Goal: Information Seeking & Learning: Check status

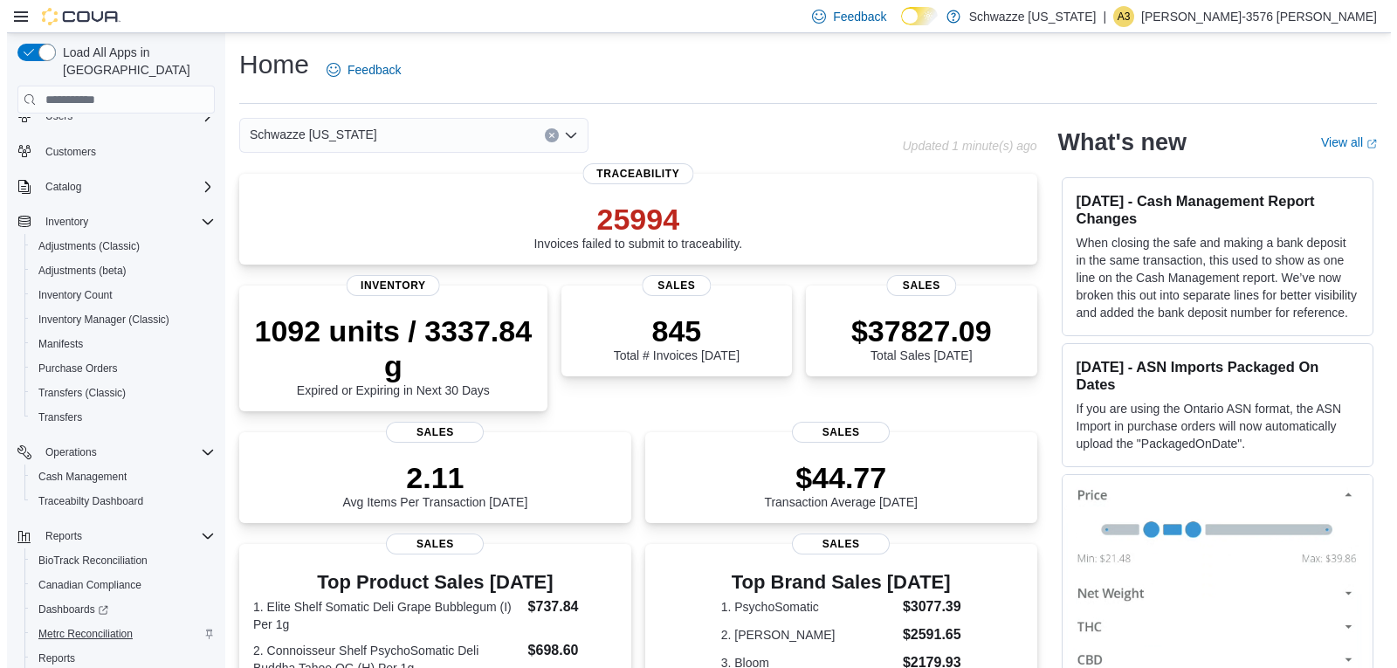
scroll to position [121, 0]
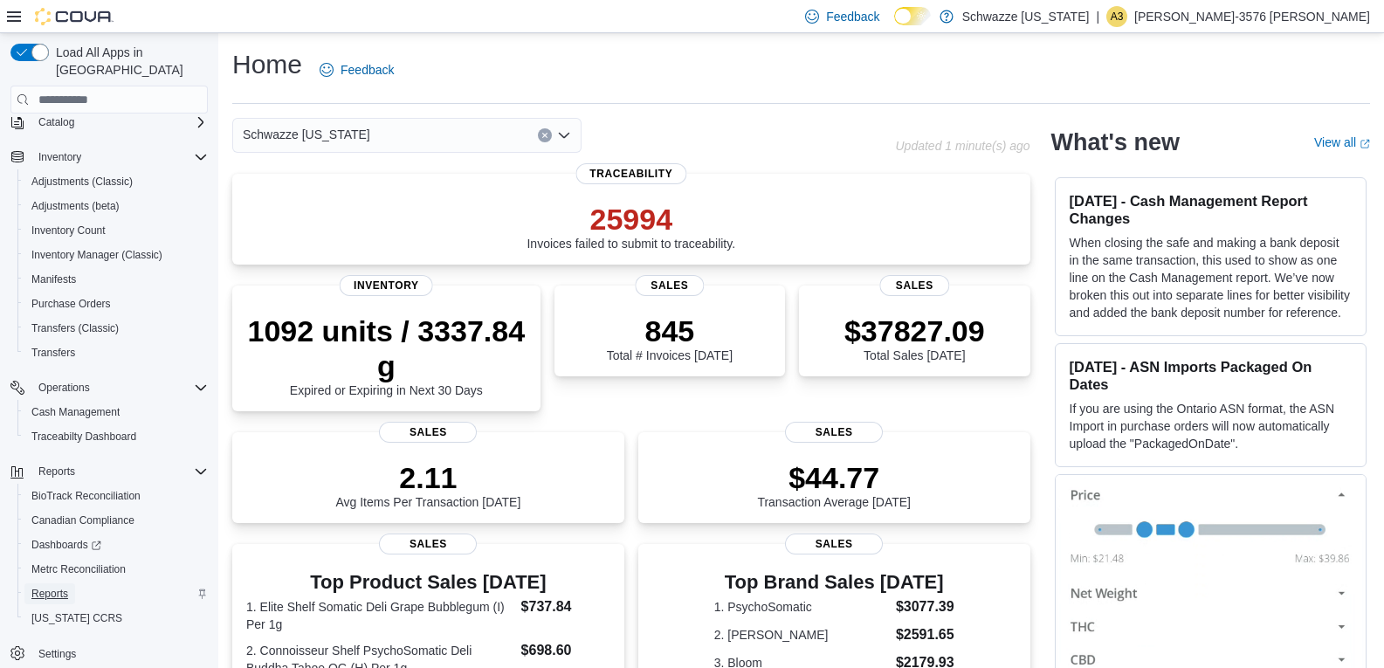
click at [41, 587] on span "Reports" at bounding box center [49, 594] width 37 height 14
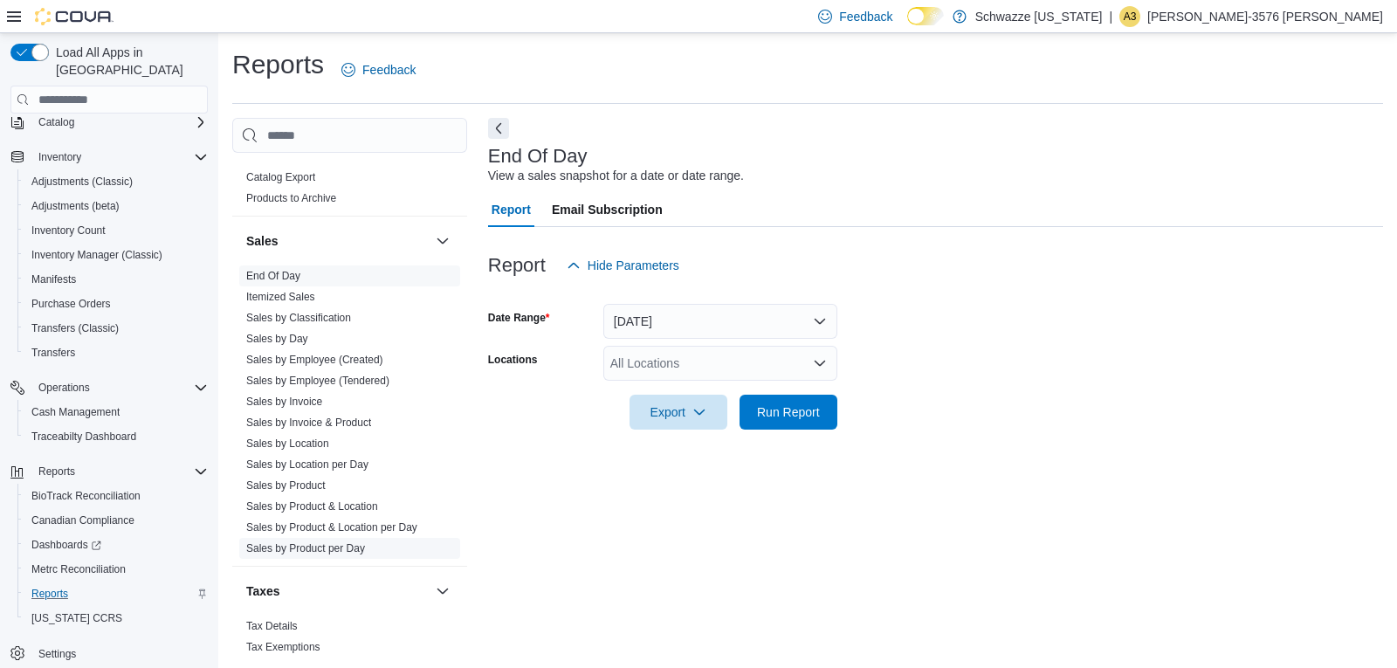
scroll to position [1157, 0]
click at [350, 457] on link "Sales by Location per Day" at bounding box center [307, 461] width 122 height 12
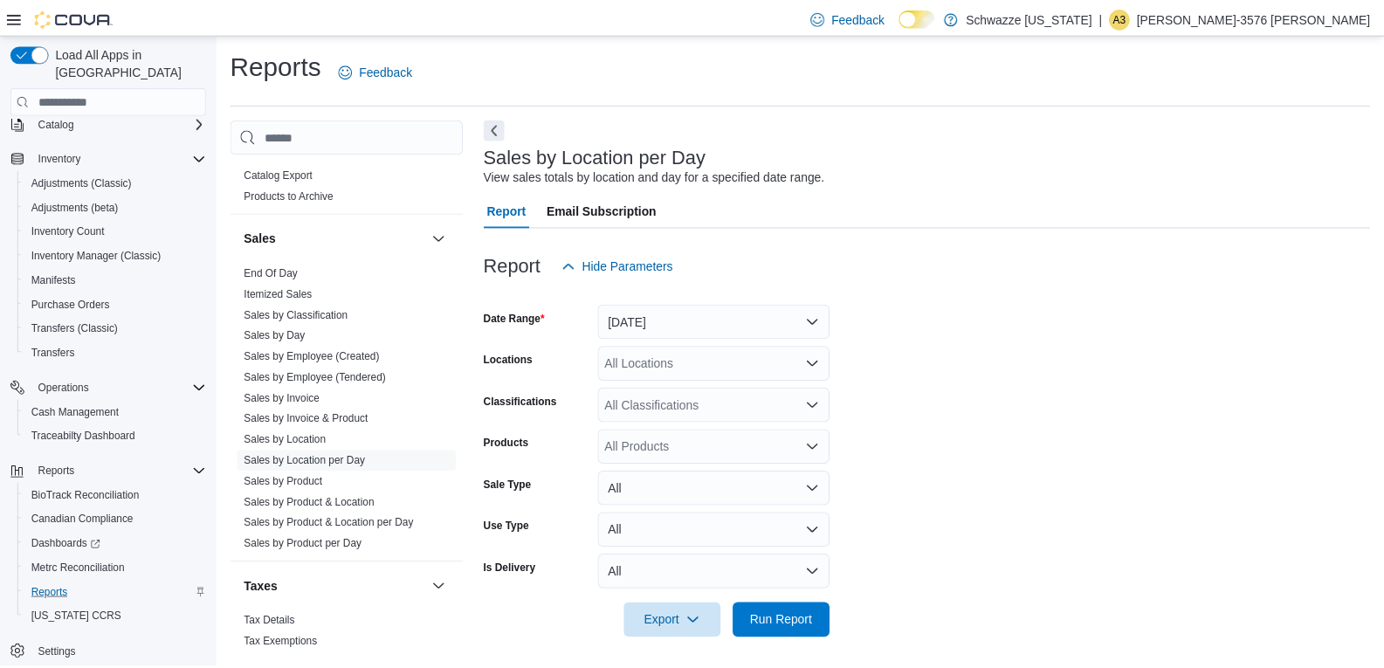
scroll to position [6, 0]
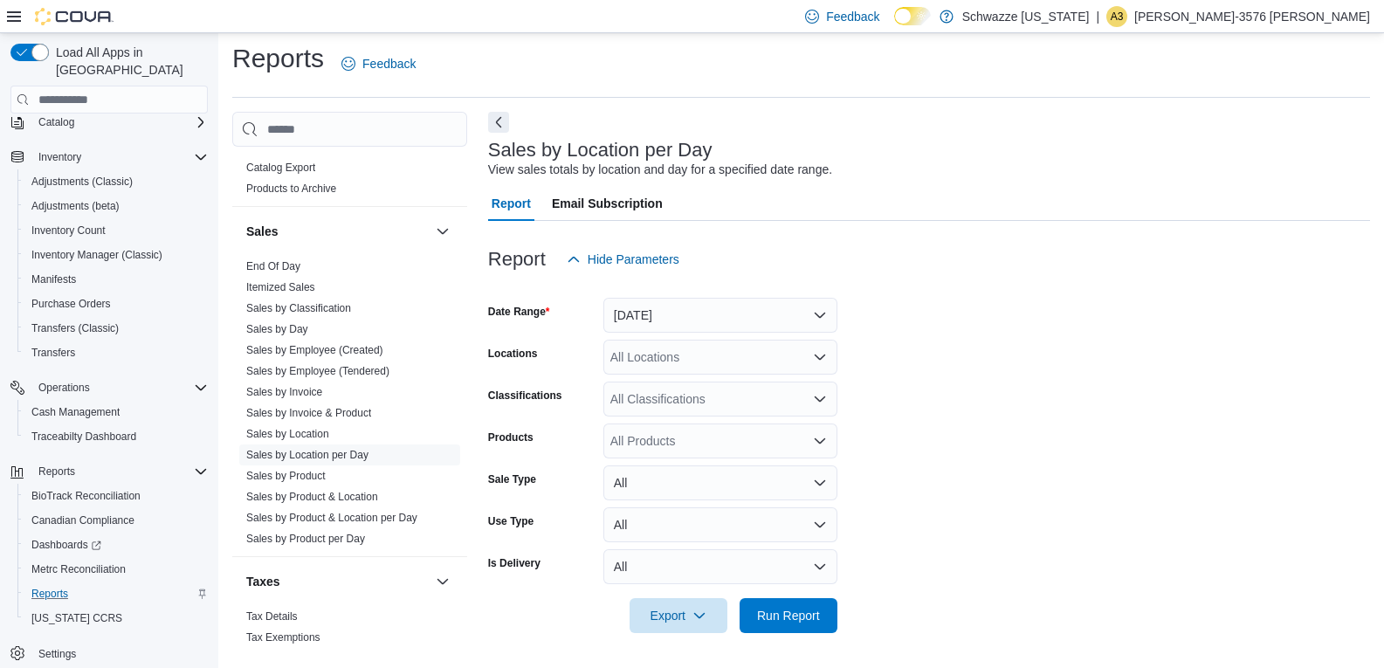
click at [657, 292] on div at bounding box center [929, 287] width 882 height 21
click at [662, 306] on button "[DATE]" at bounding box center [720, 315] width 234 height 35
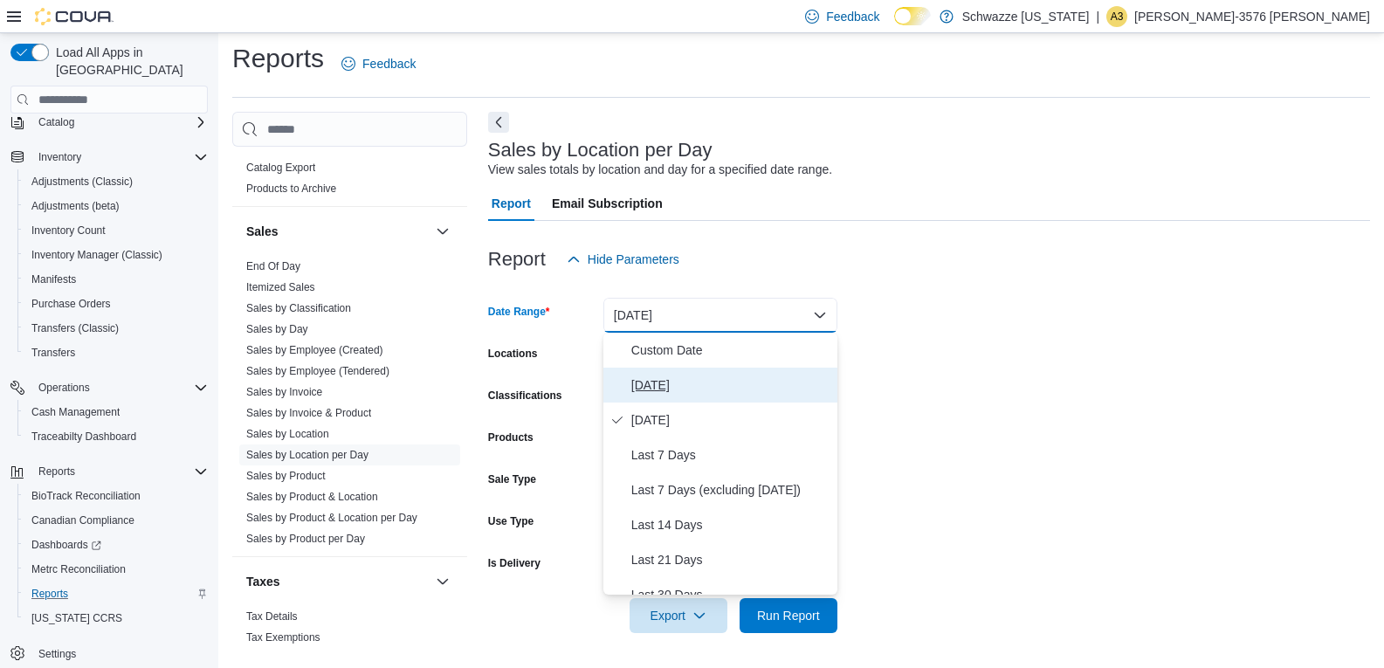
click at [680, 381] on span "[DATE]" at bounding box center [730, 384] width 199 height 21
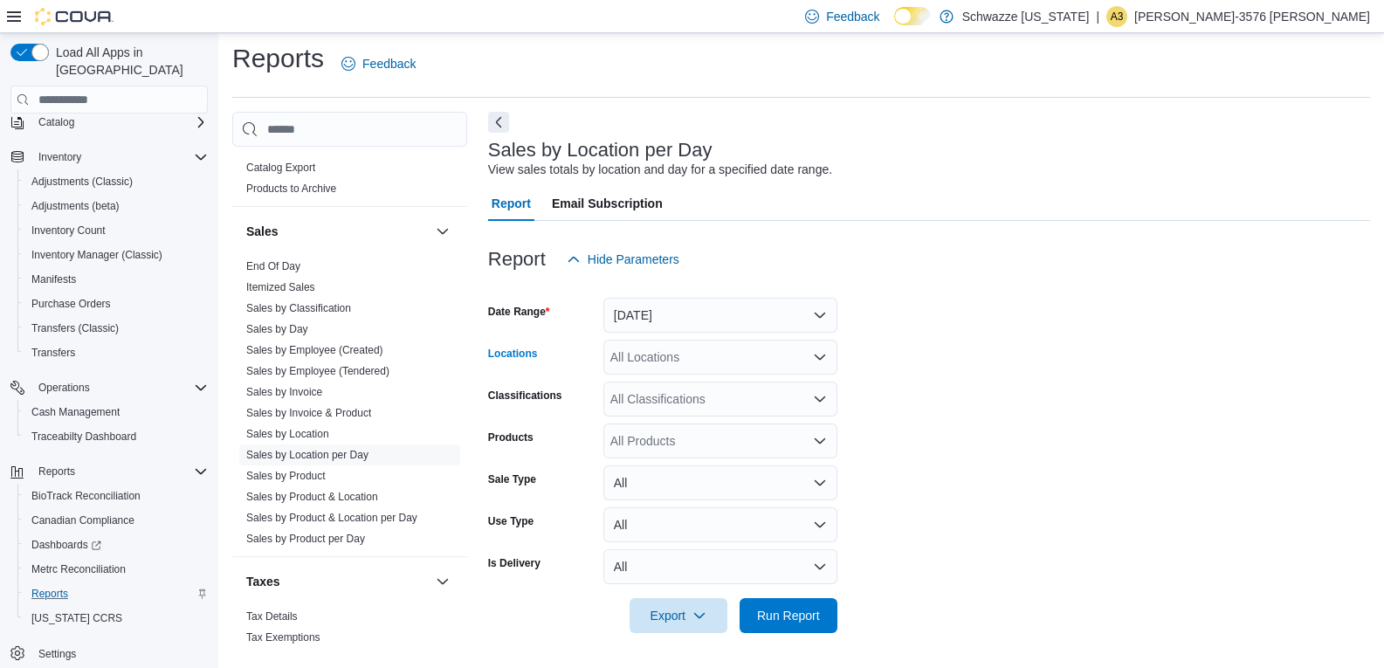
click at [688, 361] on div "All Locations" at bounding box center [720, 357] width 234 height 35
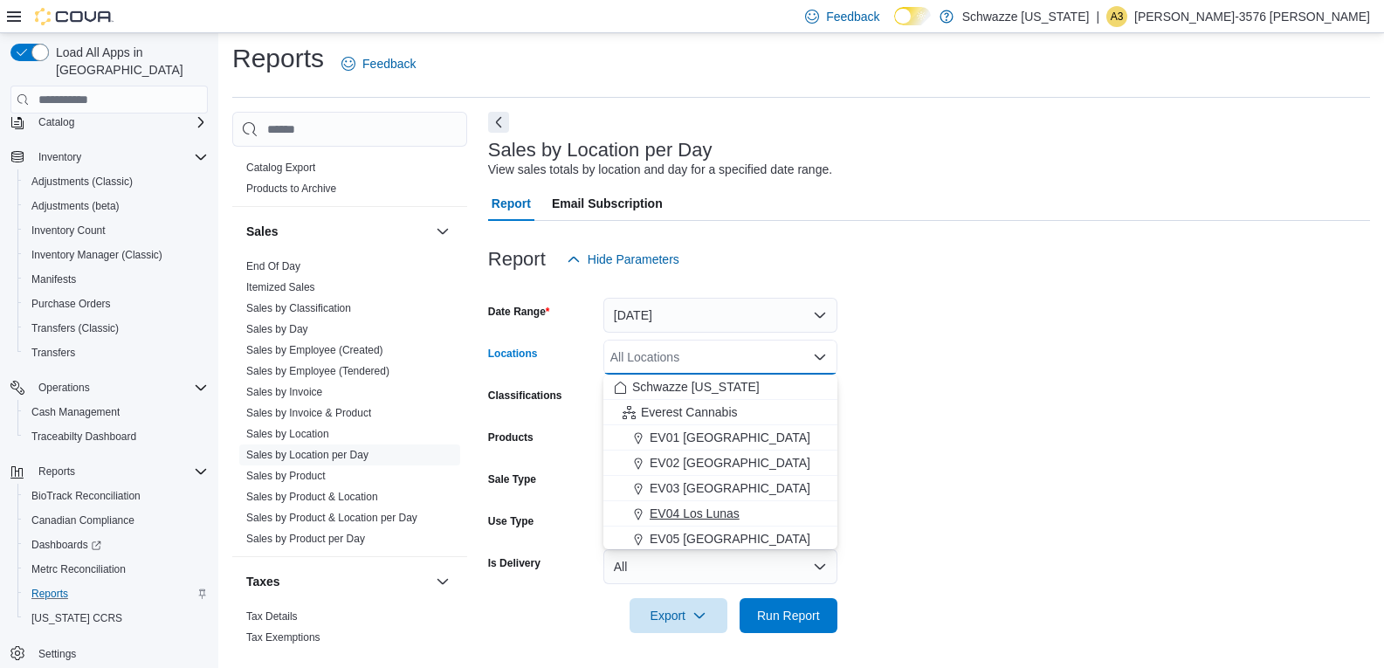
click at [709, 512] on span "EV04 Los Lunas" at bounding box center [694, 513] width 90 height 17
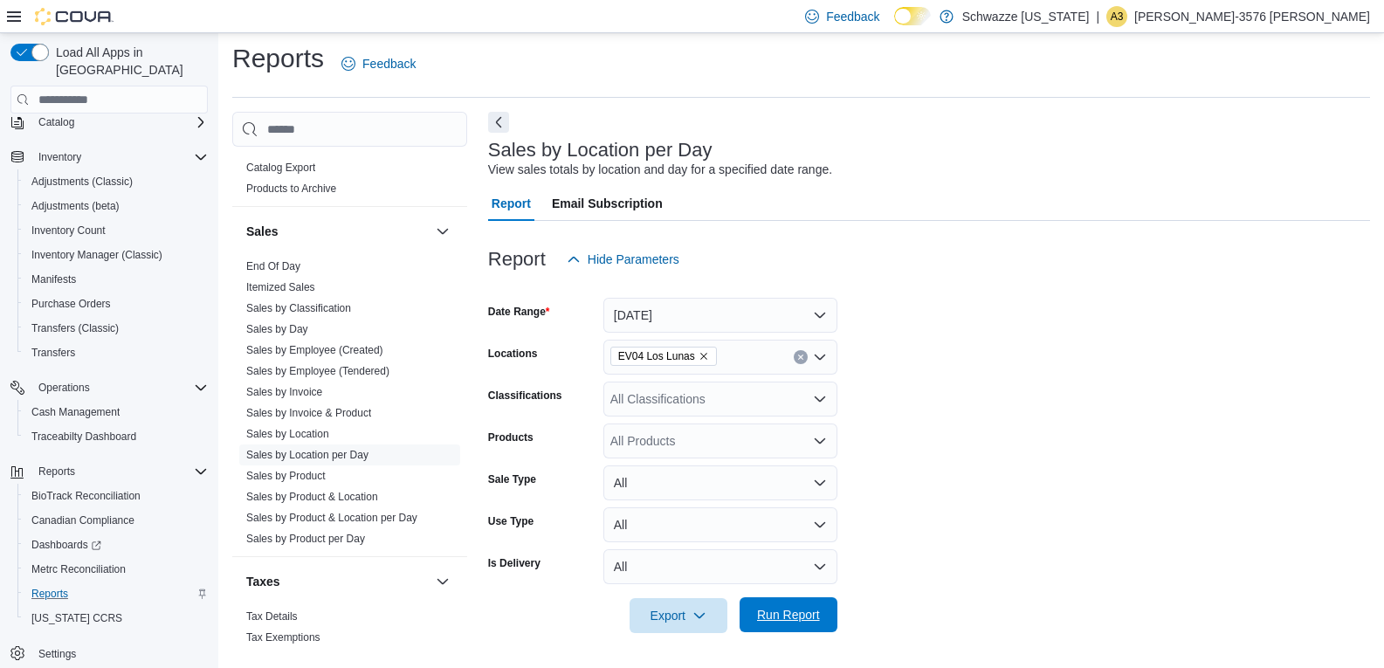
click at [824, 612] on span "Run Report" at bounding box center [788, 614] width 77 height 35
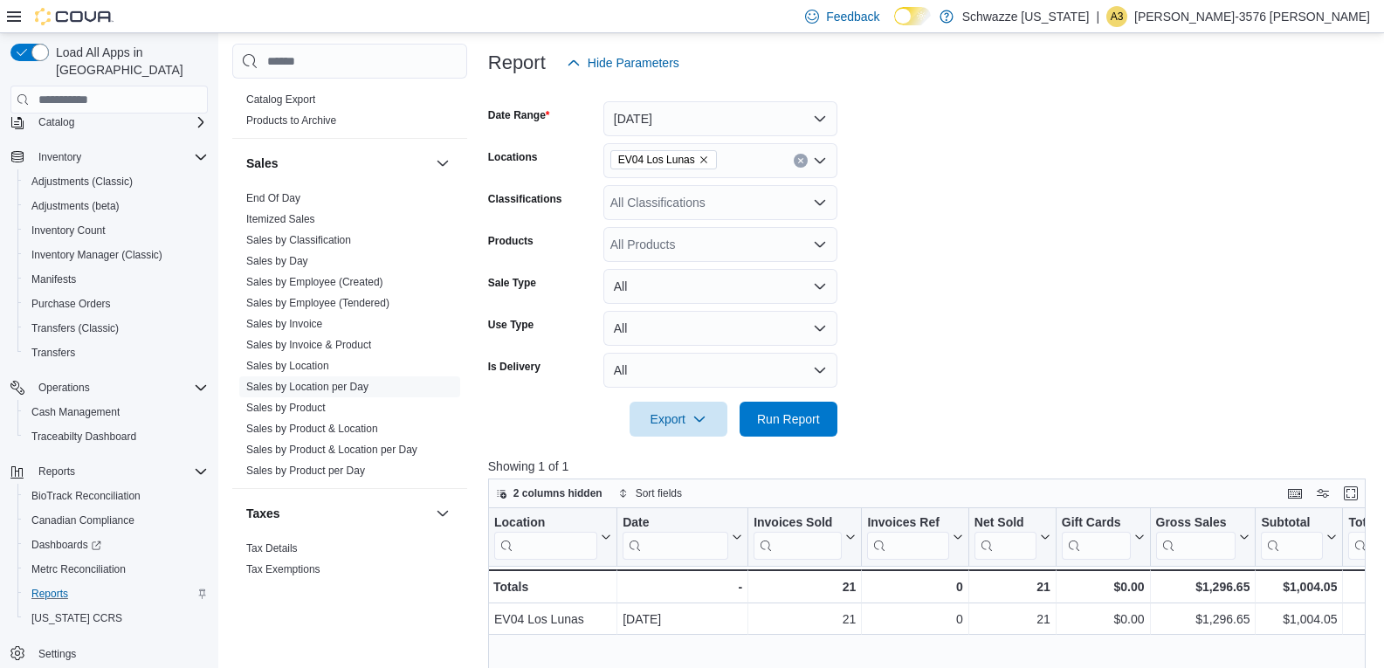
scroll to position [508, 0]
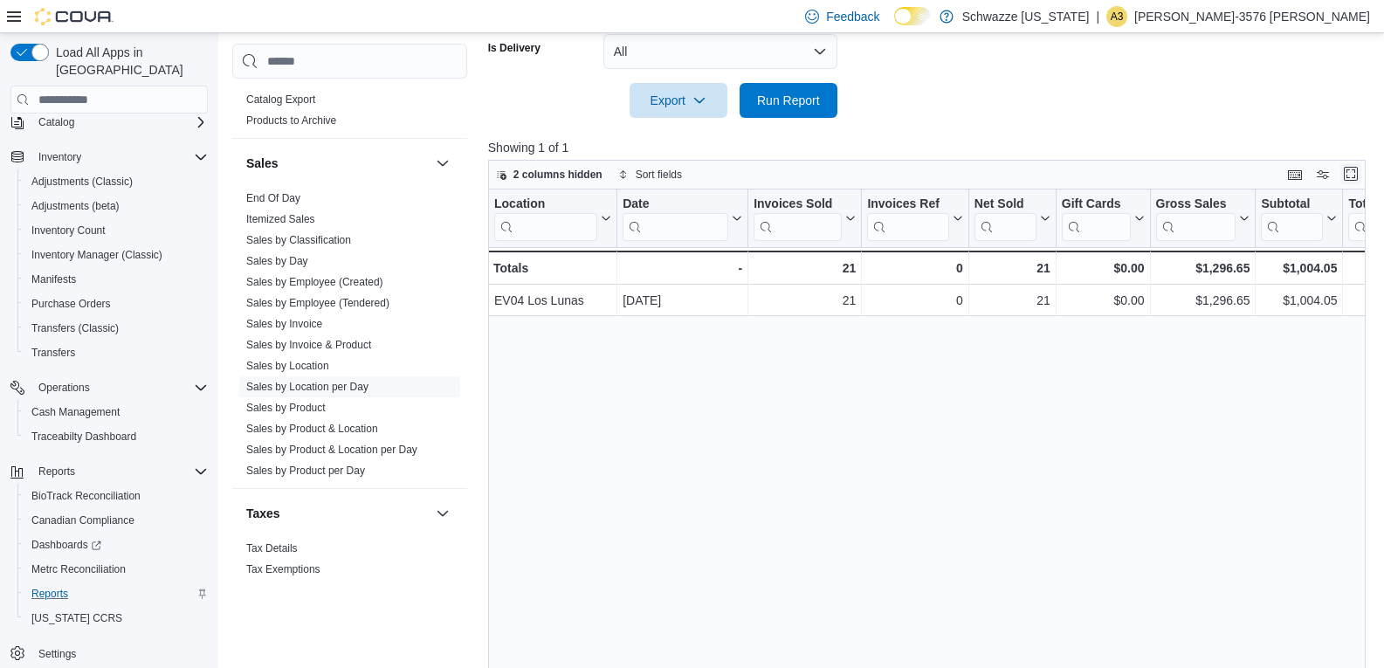
click at [1364, 196] on div "2 columns hidden Sort fields Location Click to view column header actions Date …" at bounding box center [926, 427] width 877 height 534
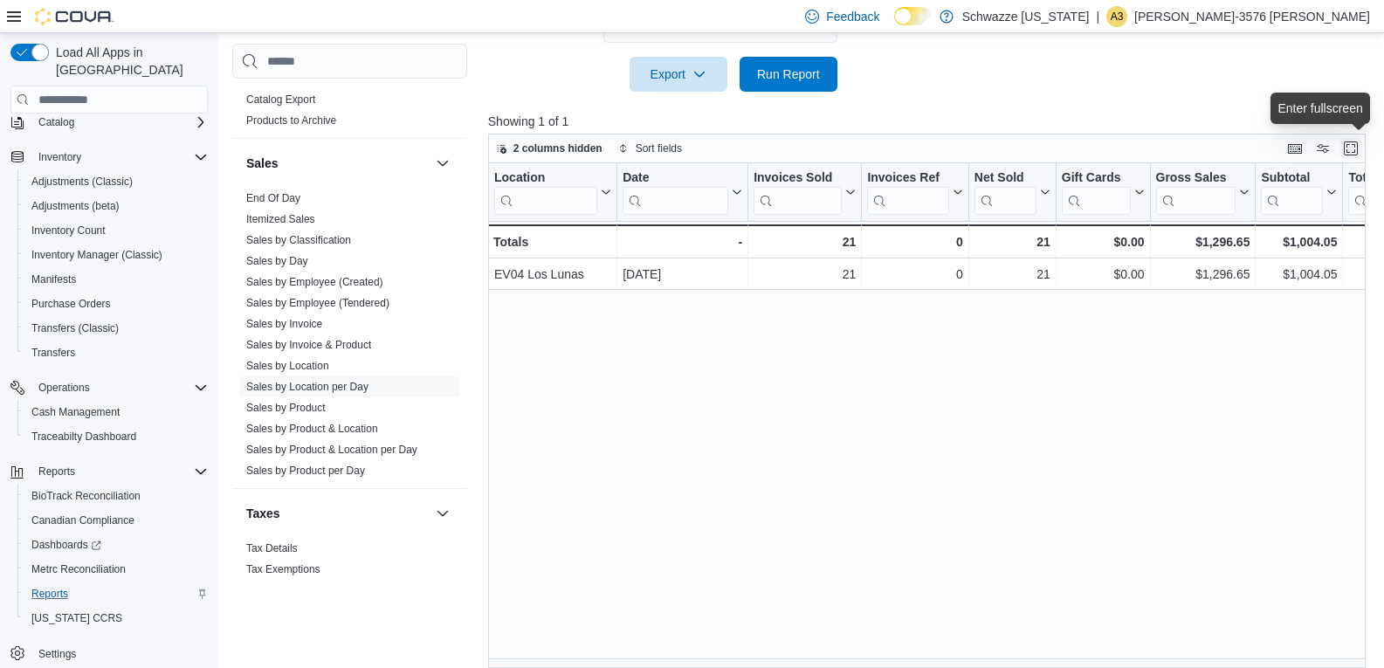
scroll to position [552, 0]
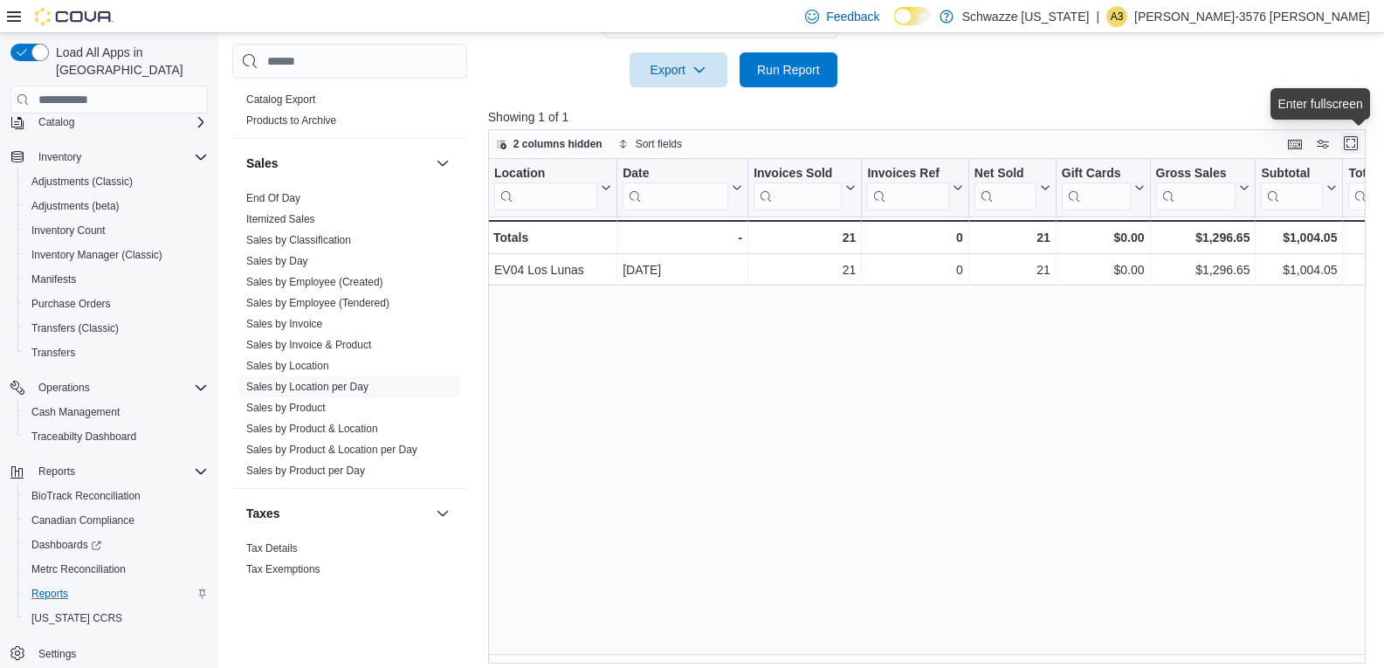
click at [1359, 145] on button "Enter fullscreen" at bounding box center [1350, 143] width 21 height 21
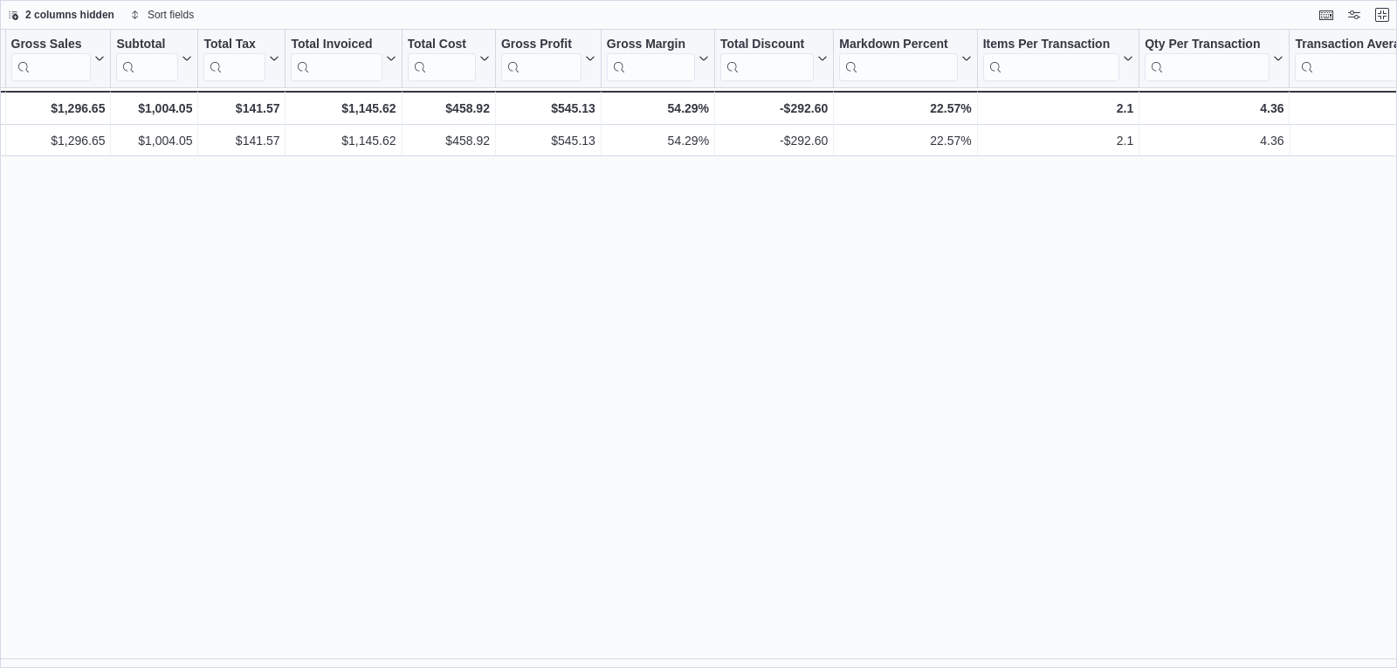
scroll to position [0, 663]
click at [1219, 489] on div "Location Click to view column header actions Date Click to view column header a…" at bounding box center [698, 349] width 1397 height 638
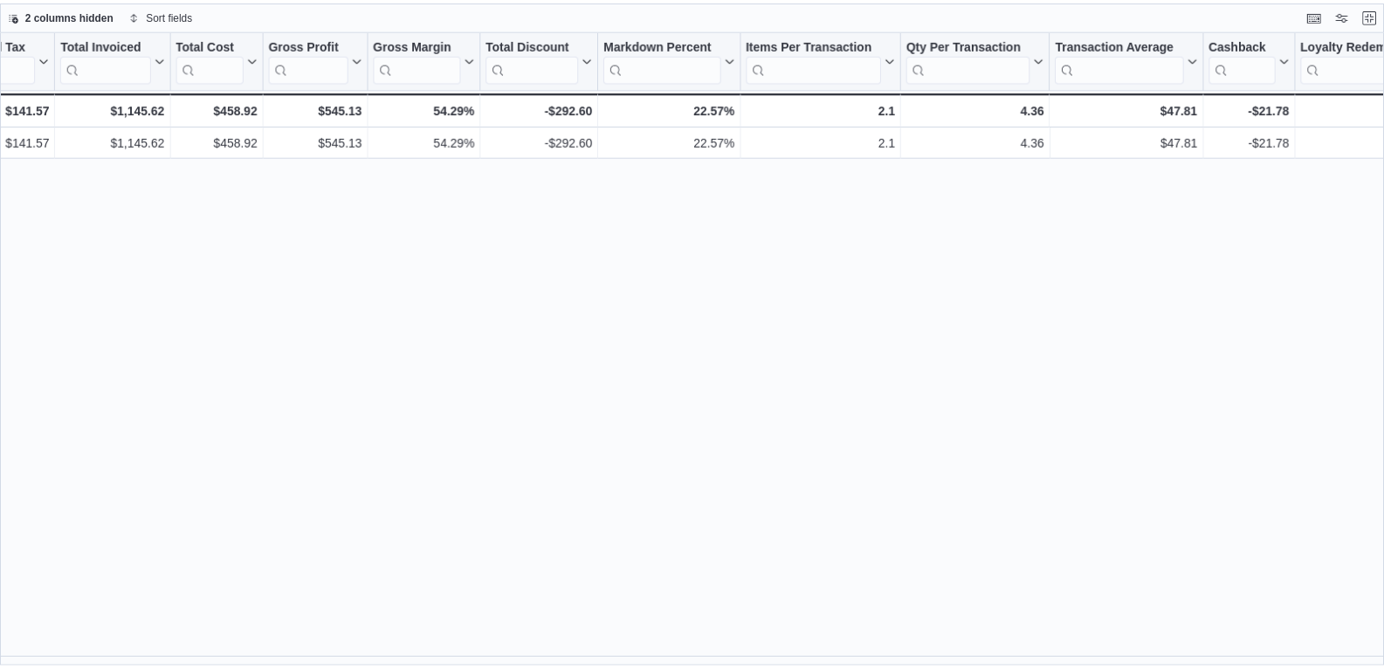
scroll to position [0, 908]
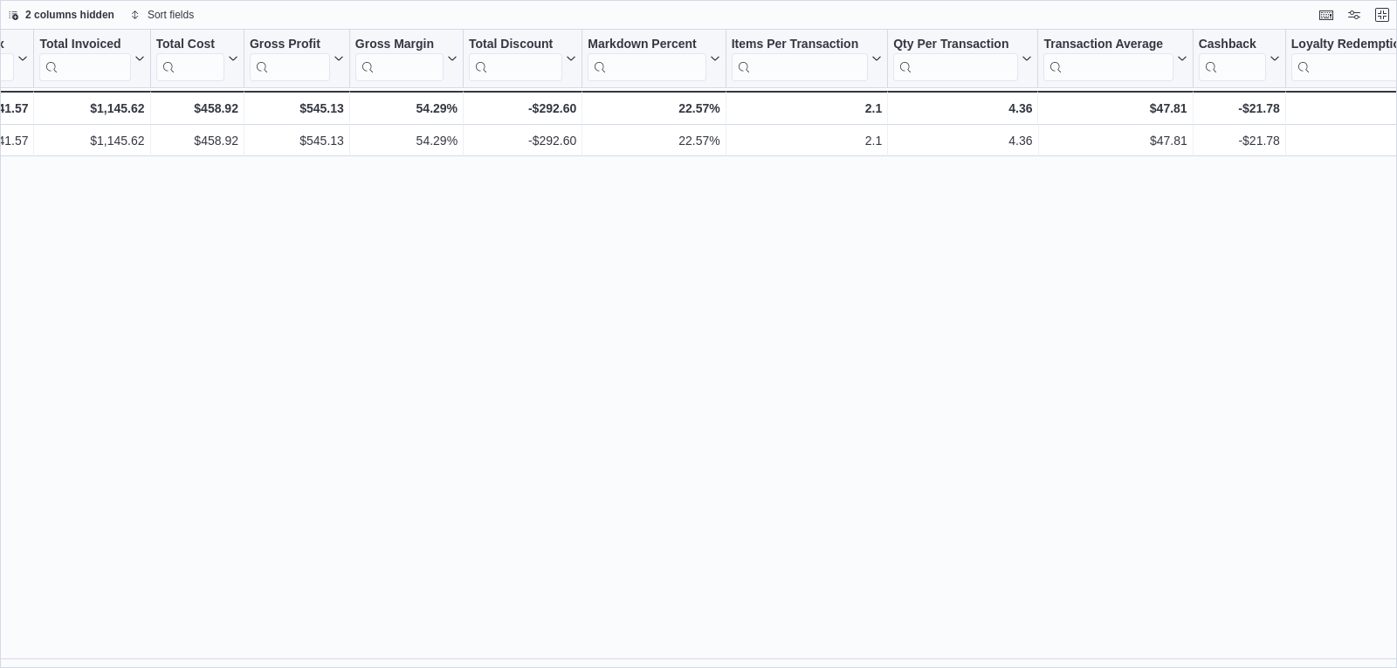
click at [1392, 14] on div "2 columns hidden Sort fields" at bounding box center [698, 15] width 1397 height 30
click at [1387, 14] on button "Exit fullscreen" at bounding box center [1381, 13] width 21 height 21
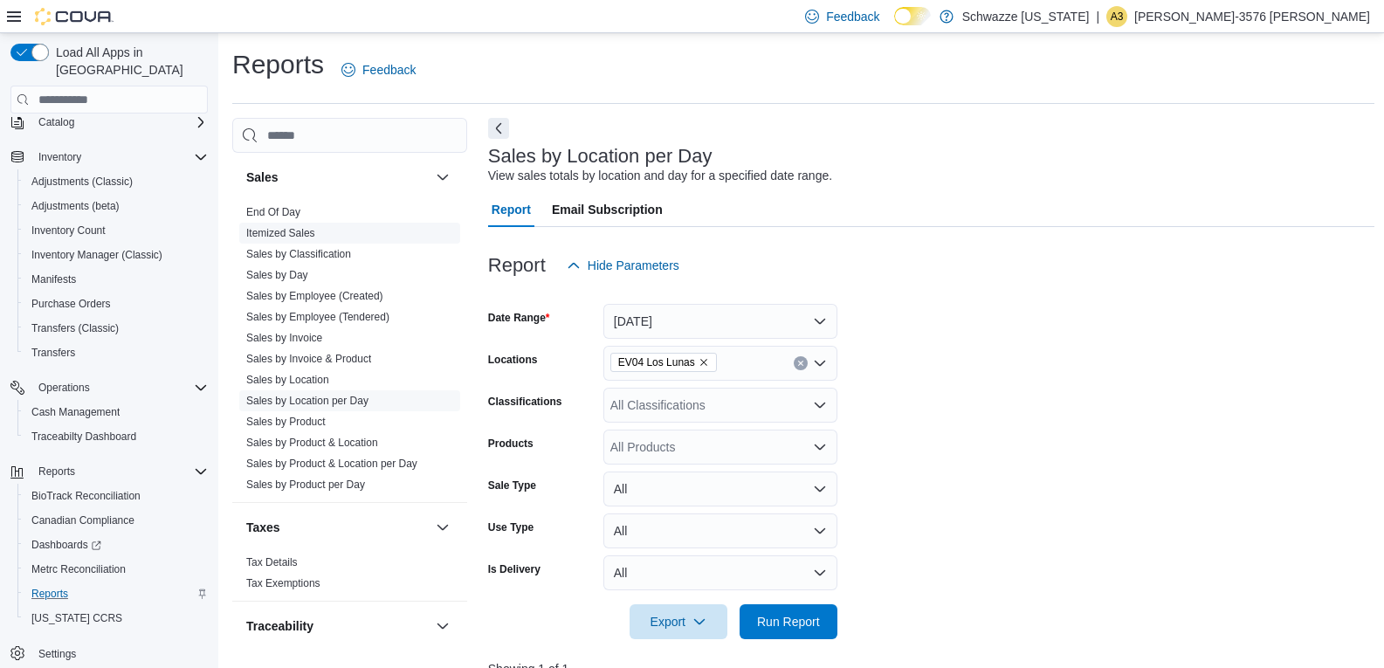
scroll to position [1222, 0]
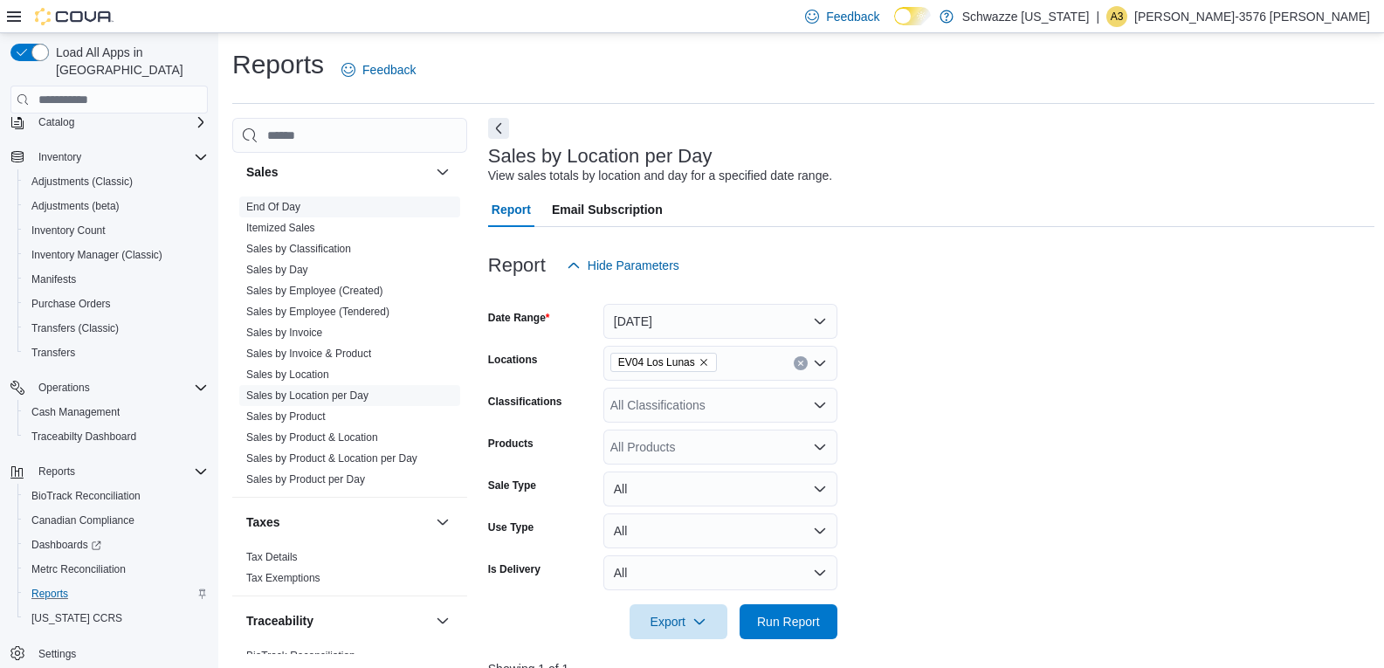
click at [302, 209] on span "End Of Day" at bounding box center [349, 206] width 221 height 21
click at [291, 204] on link "End Of Day" at bounding box center [273, 207] width 54 height 12
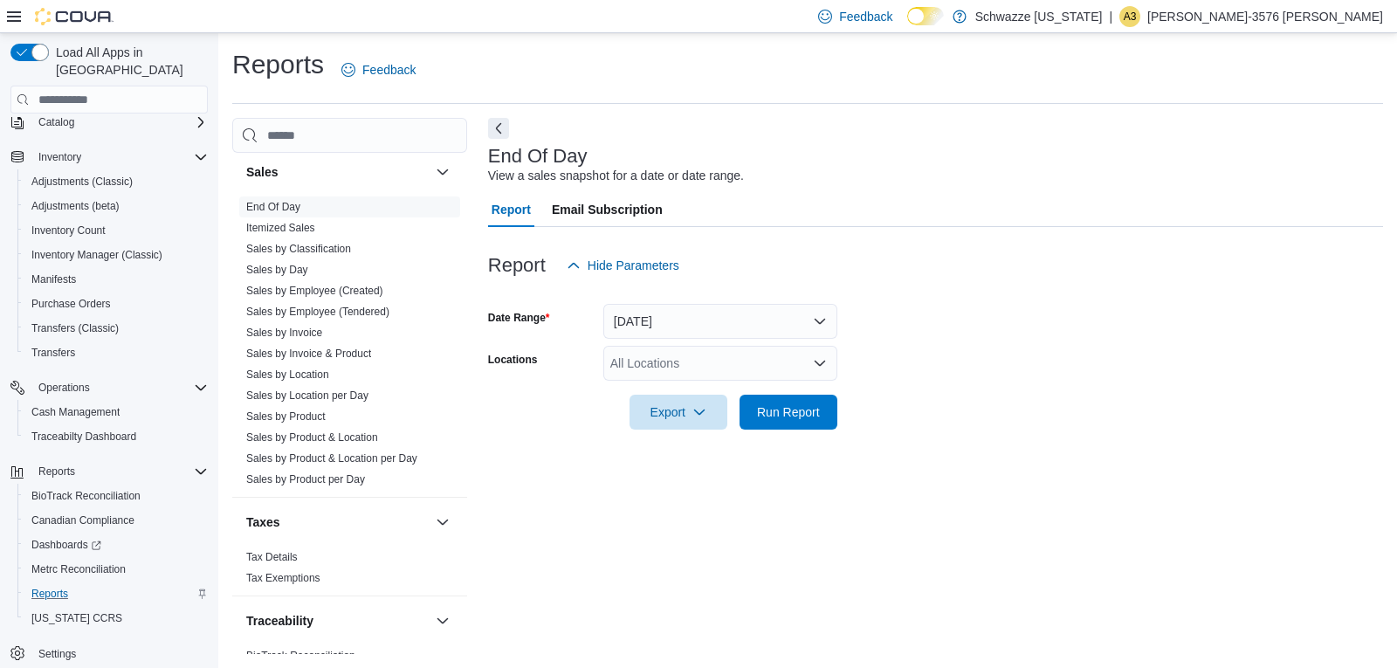
drag, startPoint x: 634, startPoint y: 361, endPoint x: 634, endPoint y: 380, distance: 18.3
click at [634, 361] on div "All Locations" at bounding box center [720, 363] width 234 height 35
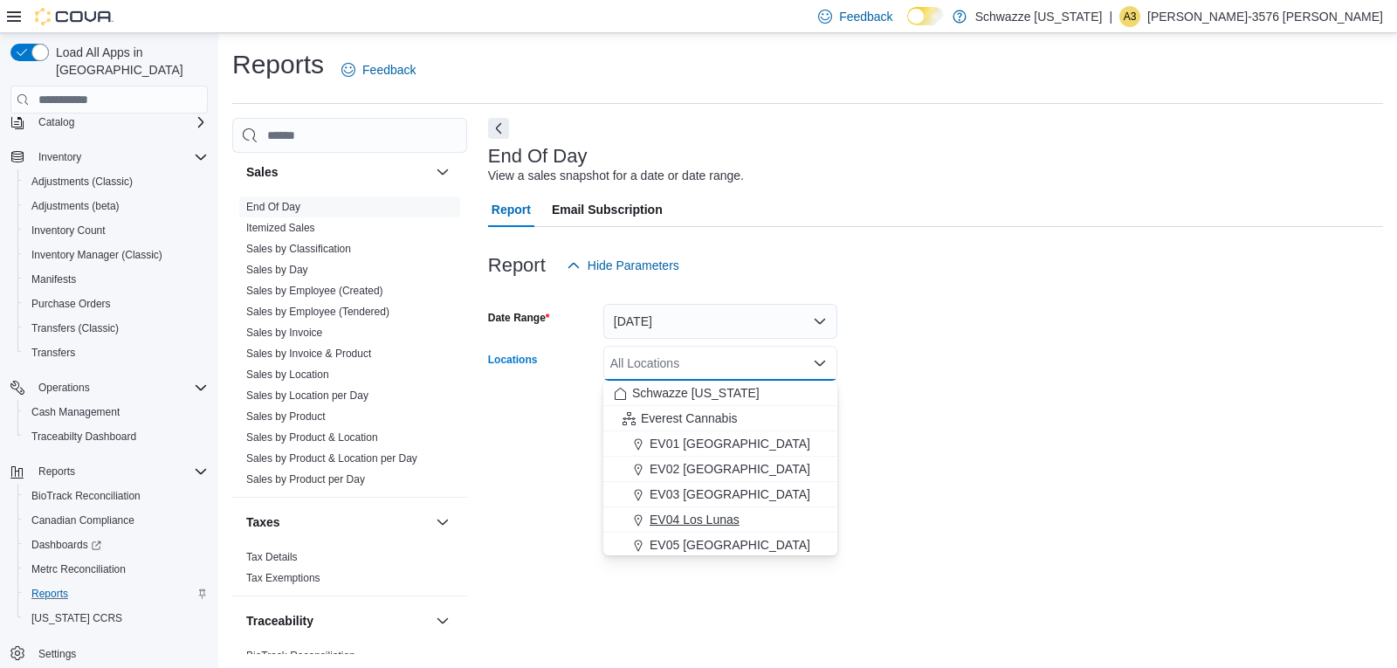
click at [701, 511] on span "EV04 Los Lunas" at bounding box center [694, 519] width 90 height 17
click at [1081, 445] on div at bounding box center [935, 439] width 895 height 21
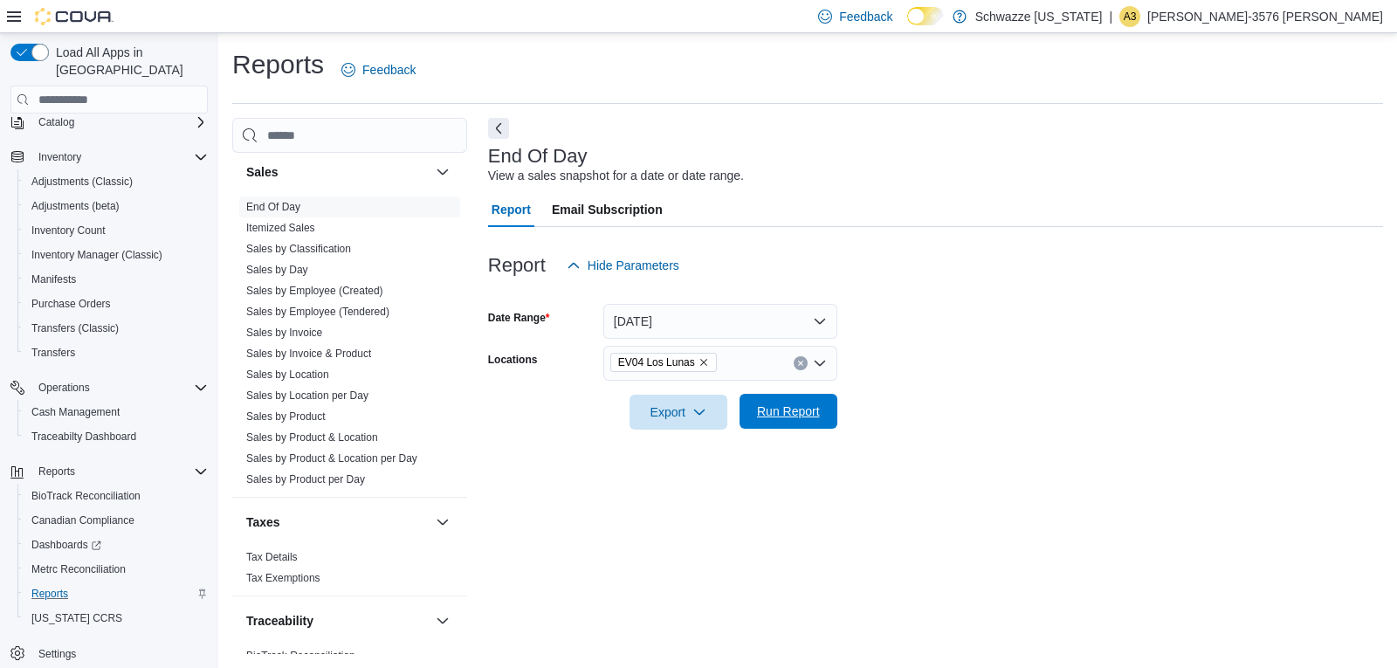
click at [800, 401] on span "Run Report" at bounding box center [788, 411] width 77 height 35
